Goal: Check status: Check status

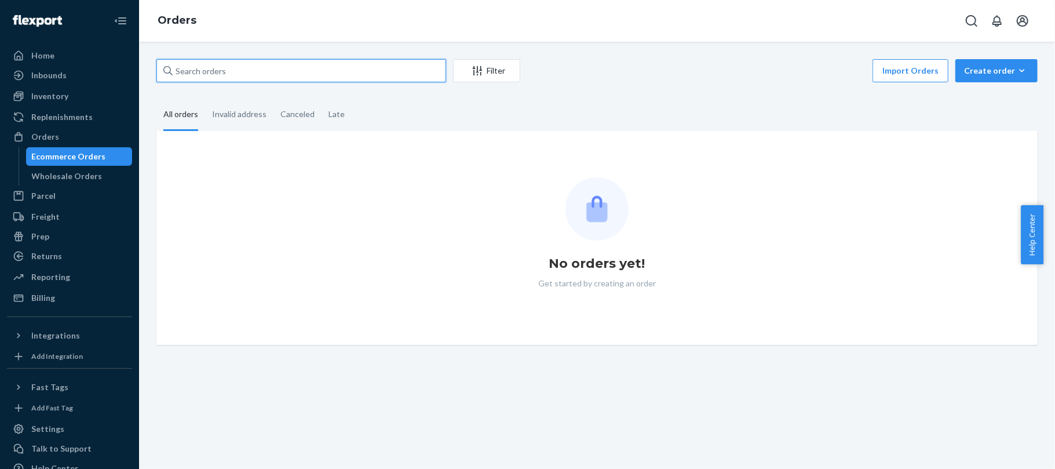
click at [225, 63] on input "text" at bounding box center [301, 70] width 290 height 23
paste input "#H1U5989IEX"
type input "#H1U5989IEX"
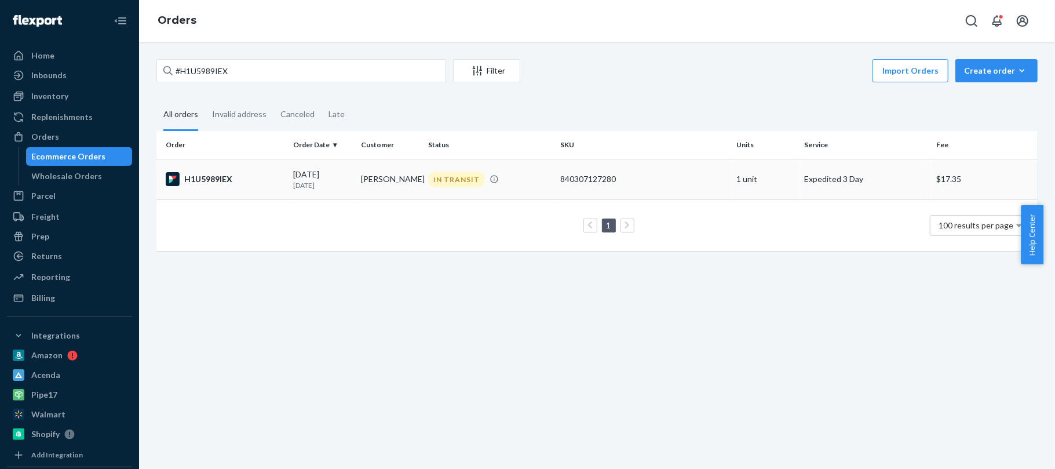
click at [249, 173] on div "H1U5989IEX" at bounding box center [225, 179] width 118 height 14
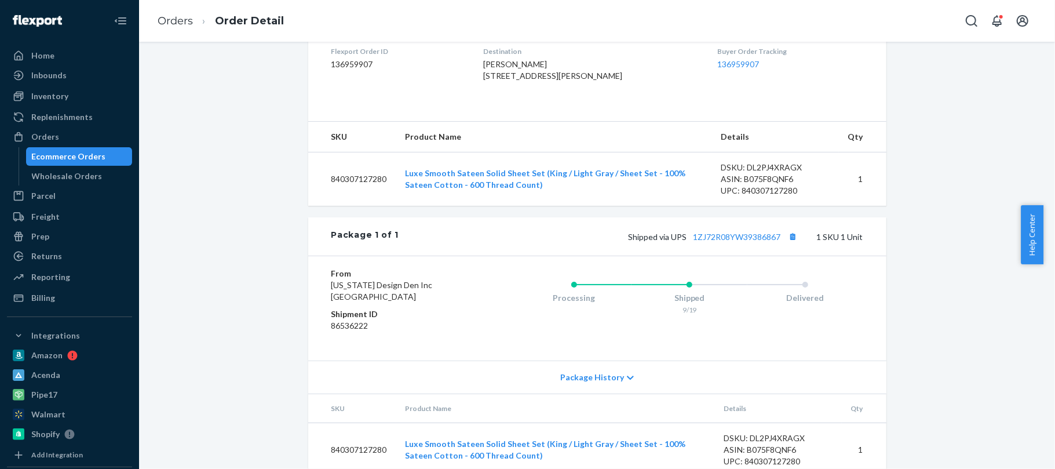
scroll to position [348, 0]
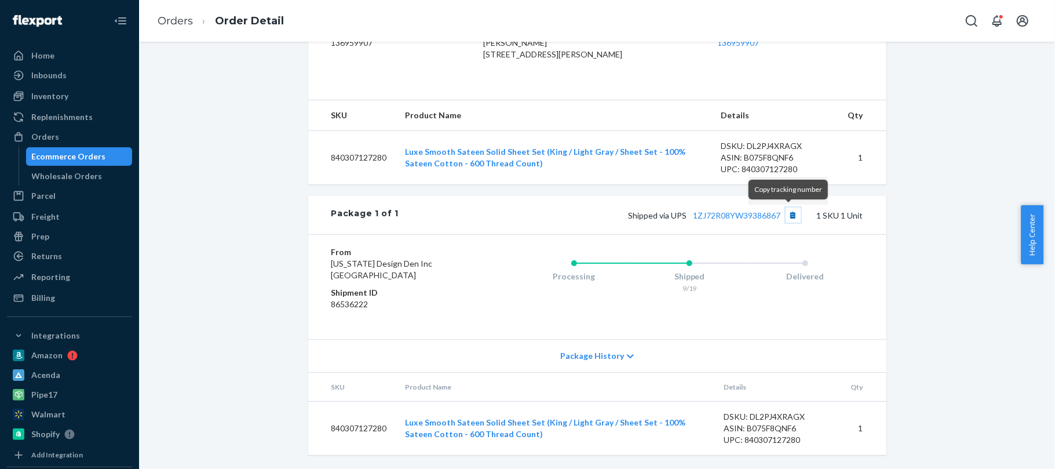
click at [789, 211] on button "Copy tracking number" at bounding box center [793, 214] width 15 height 15
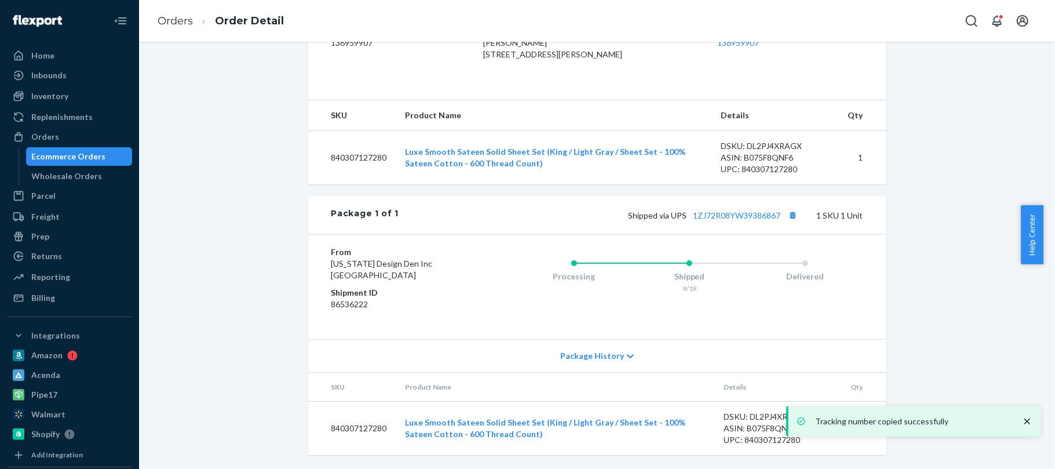
click at [773, 243] on div "From [US_STATE] Design Den Inc [GEOGRAPHIC_DATA] Shipment ID 86536222 Processin…" at bounding box center [597, 286] width 578 height 105
drag, startPoint x: 695, startPoint y: 220, endPoint x: 775, endPoint y: 217, distance: 80.0
click at [775, 217] on span "Shipped via UPS 1ZJ72R08YW39386867" at bounding box center [715, 215] width 172 height 10
copy link "1ZJ72R08YW39386867"
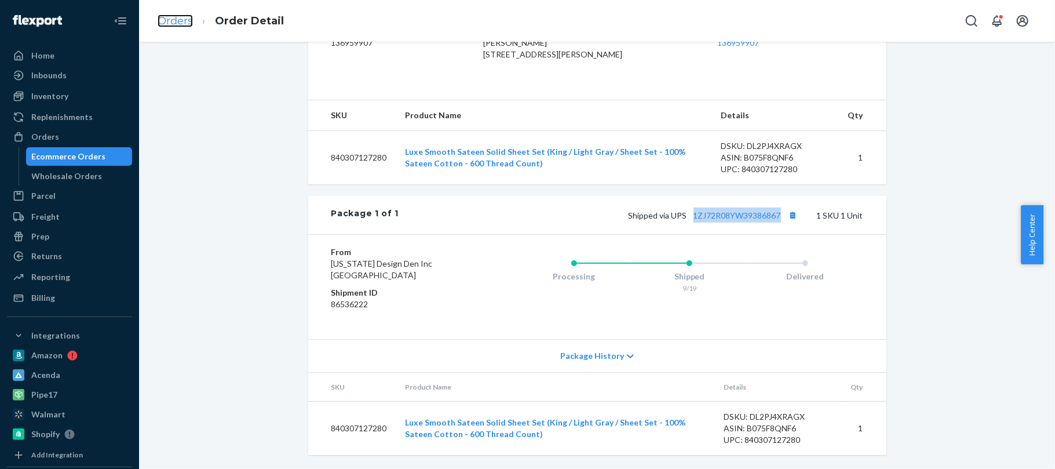
click at [186, 16] on link "Orders" at bounding box center [175, 20] width 35 height 13
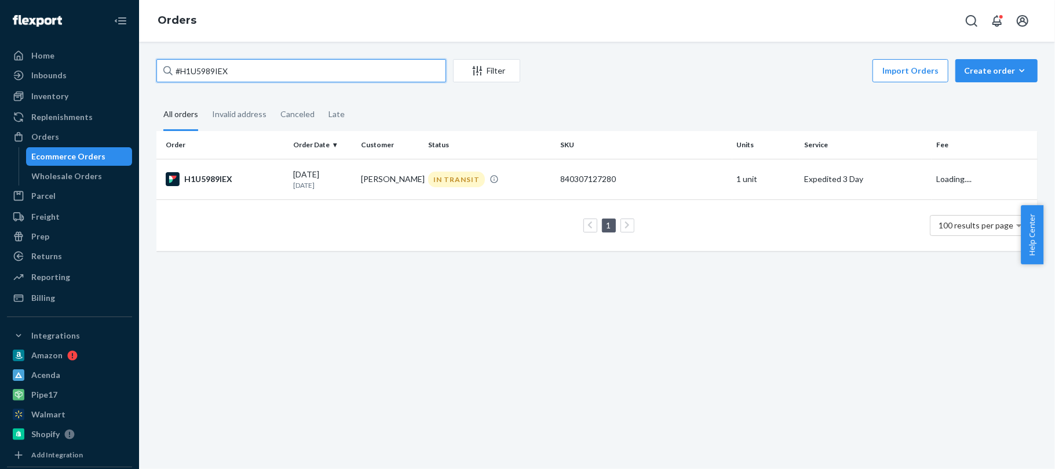
click at [272, 65] on input "#H1U5989IEX" at bounding box center [301, 70] width 290 height 23
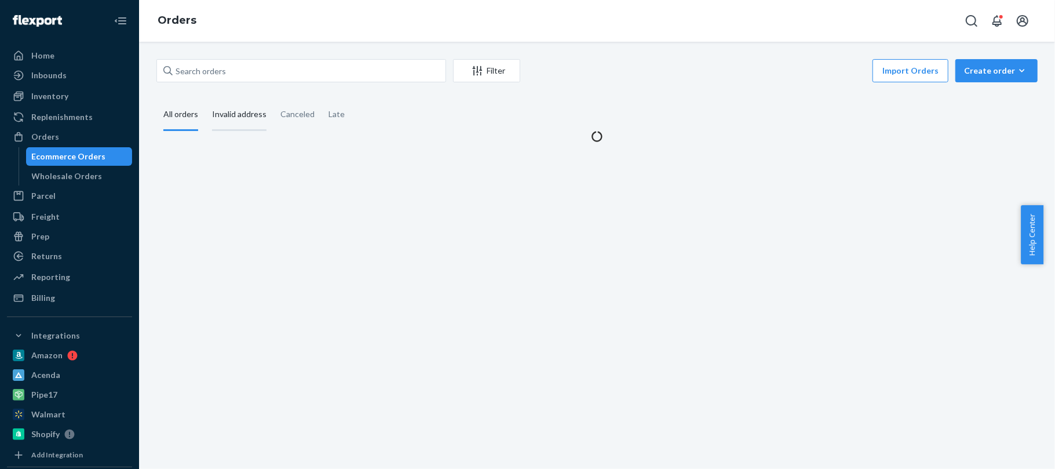
click at [224, 115] on div "Invalid address" at bounding box center [239, 115] width 54 height 32
click at [205, 99] on input "Invalid address" at bounding box center [205, 99] width 0 height 0
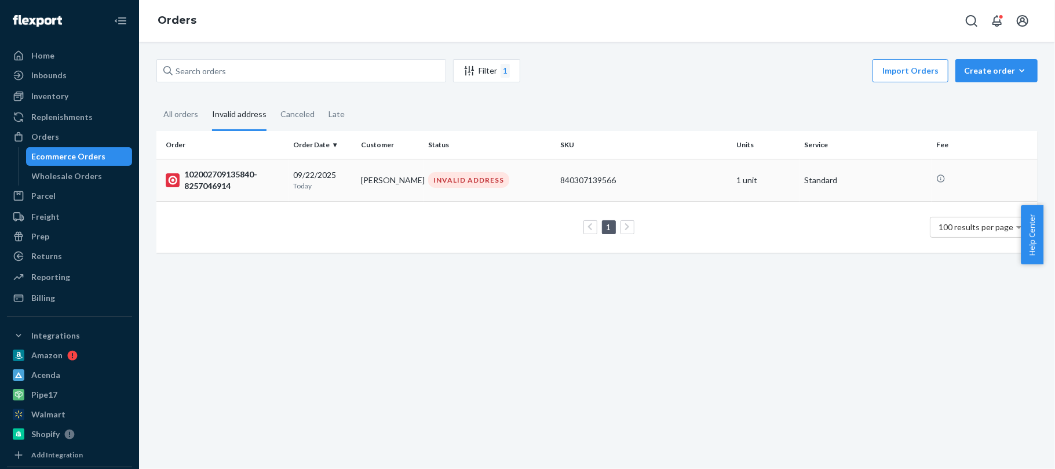
click at [183, 170] on div "102002709135840-8257046914" at bounding box center [225, 180] width 118 height 23
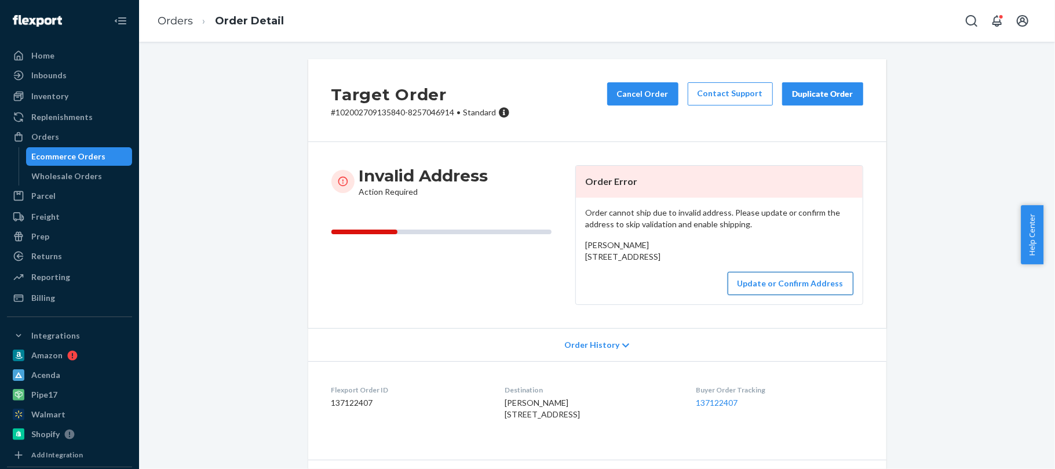
click at [812, 295] on button "Update or Confirm Address" at bounding box center [791, 283] width 126 height 23
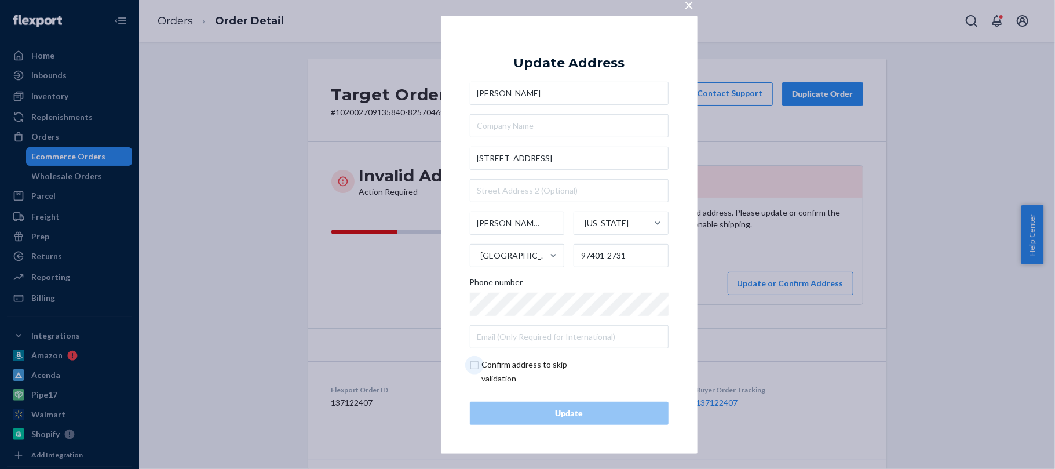
click at [487, 364] on input "checkbox" at bounding box center [537, 372] width 134 height 28
checkbox input "true"
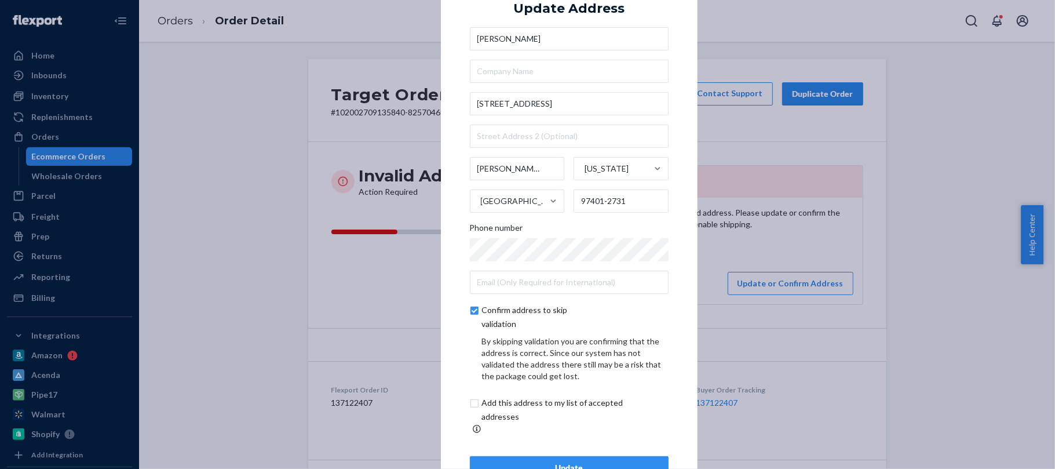
scroll to position [33, 0]
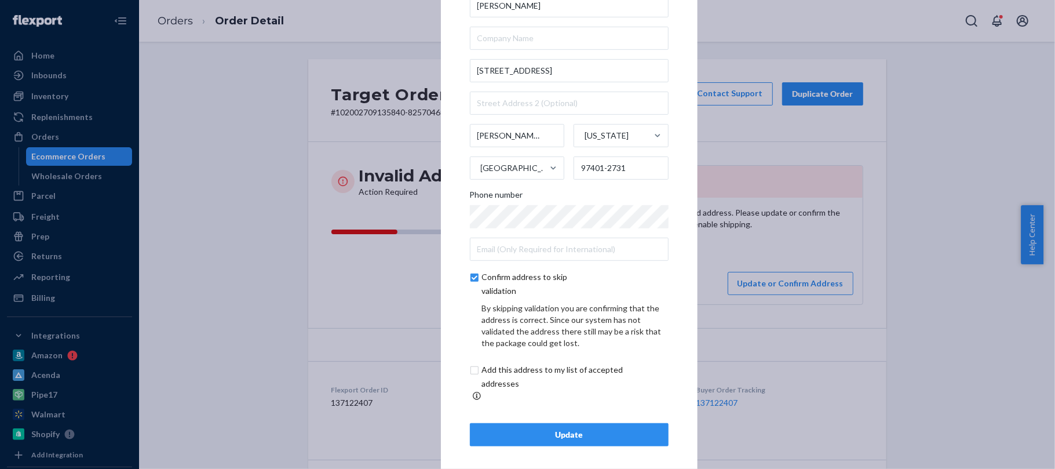
click at [559, 414] on div "Update Address [PERSON_NAME][GEOGRAPHIC_DATA][STREET_ADDRESS][US_STATE][PHONE_N…" at bounding box center [569, 201] width 199 height 489
click at [559, 429] on div "Update" at bounding box center [569, 435] width 179 height 12
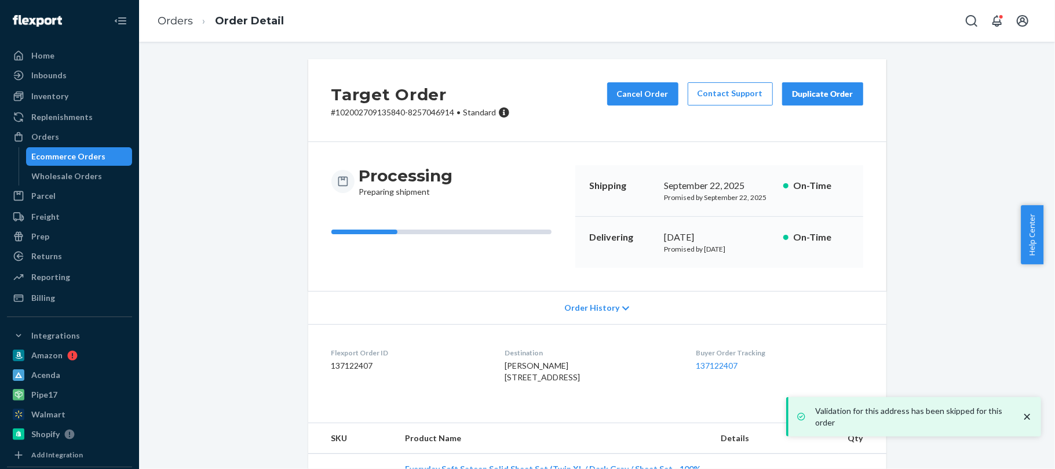
click at [1028, 417] on icon "close toast" at bounding box center [1028, 417] width 6 height 6
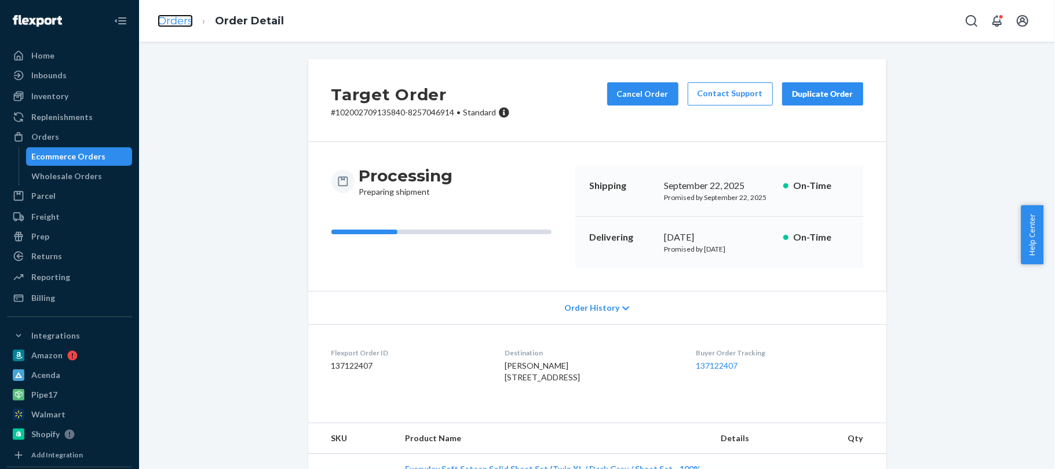
click at [172, 21] on link "Orders" at bounding box center [175, 20] width 35 height 13
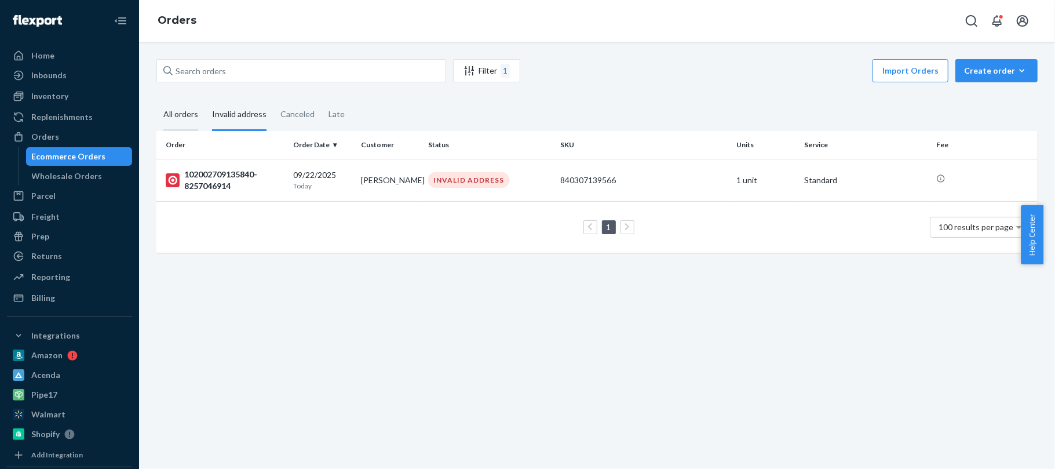
click at [174, 110] on div "All orders" at bounding box center [180, 115] width 35 height 32
click at [156, 99] on input "All orders" at bounding box center [156, 99] width 0 height 0
